Goal: Transaction & Acquisition: Purchase product/service

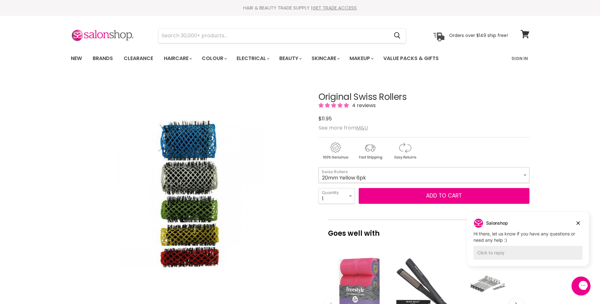
click at [525, 174] on select "16mm Coral 6pk 20mm Yellow 6pk 25mm Green 6pk 32mm White 6pk 42mm Blue 4pk" at bounding box center [423, 175] width 211 height 16
click at [318, 167] on select "16mm Coral 6pk 20mm Yellow 6pk 25mm Green 6pk 32mm White 6pk 42mm Blue 4pk" at bounding box center [423, 175] width 211 height 16
click at [402, 178] on select "16mm Coral 6pk 20mm Yellow 6pk 25mm Green 6pk 32mm White 6pk 42mm Blue 4pk" at bounding box center [423, 175] width 211 height 16
click at [318, 167] on select "16mm Coral 6pk 20mm Yellow 6pk 25mm Green 6pk 32mm White 6pk 42mm Blue 4pk" at bounding box center [423, 175] width 211 height 16
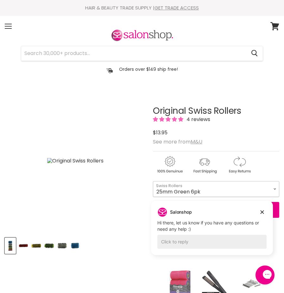
click at [276, 189] on select "16mm Coral 6pk 20mm Yellow 6pk 25mm Green 6pk 32mm White 6pk 42mm Blue 4pk" at bounding box center [216, 189] width 126 height 16
click at [153, 181] on select "16mm Coral 6pk 20mm Yellow 6pk 25mm Green 6pk 32mm White 6pk 42mm Blue 4pk" at bounding box center [216, 189] width 126 height 16
click at [223, 185] on select "16mm Coral 6pk 20mm Yellow 6pk 25mm Green 6pk 32mm White 6pk 42mm Blue 4pk" at bounding box center [216, 189] width 126 height 16
click at [153, 181] on select "16mm Coral 6pk 20mm Yellow 6pk 25mm Green 6pk 32mm White 6pk 42mm Blue 4pk" at bounding box center [216, 189] width 126 height 16
select select "25mm Green 6pk"
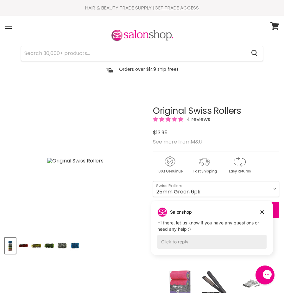
click at [263, 122] on div "4 reviews" at bounding box center [216, 119] width 126 height 7
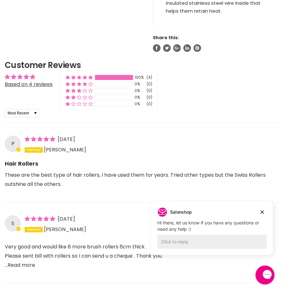
scroll to position [521, 0]
